Goal: Navigation & Orientation: Understand site structure

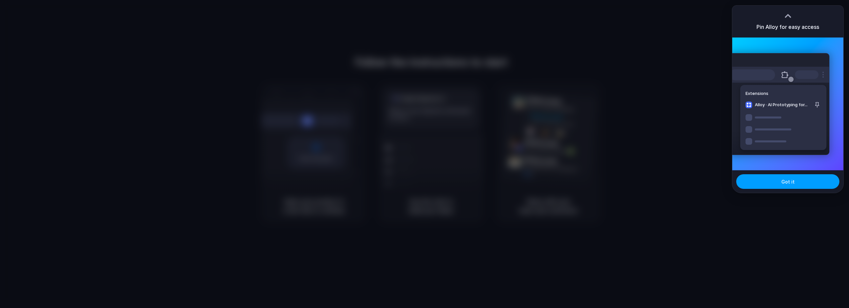
click at [792, 183] on span "Got it" at bounding box center [787, 181] width 13 height 7
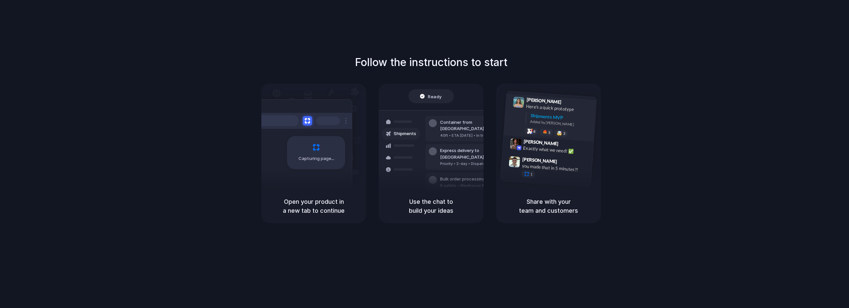
click at [577, 123] on div "Added by [PERSON_NAME]" at bounding box center [560, 123] width 61 height 10
click at [567, 212] on h5 "Share with your team and customers" at bounding box center [548, 206] width 89 height 18
click at [424, 154] on div at bounding box center [424, 154] width 0 height 0
